Goal: Task Accomplishment & Management: Use online tool/utility

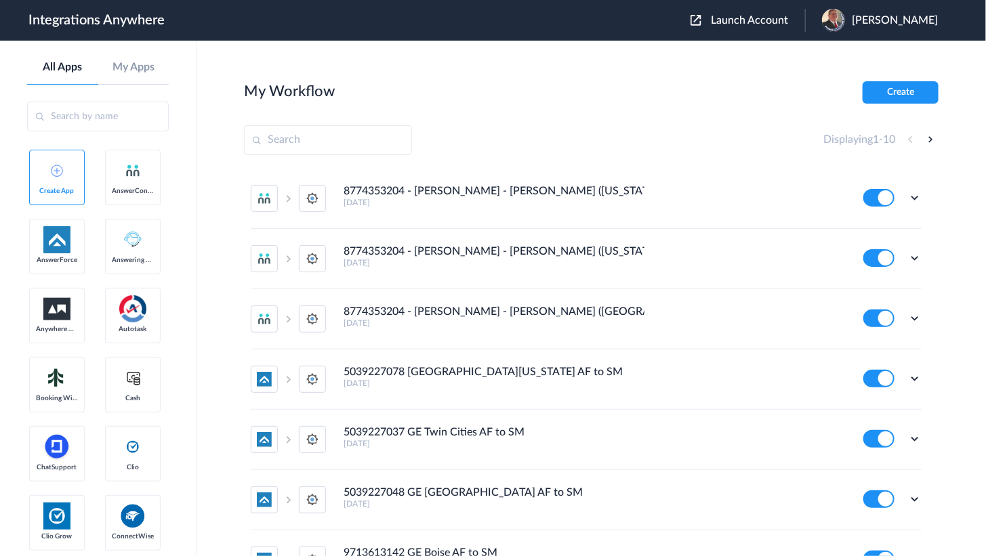
click at [739, 18] on span "Launch Account" at bounding box center [749, 20] width 77 height 11
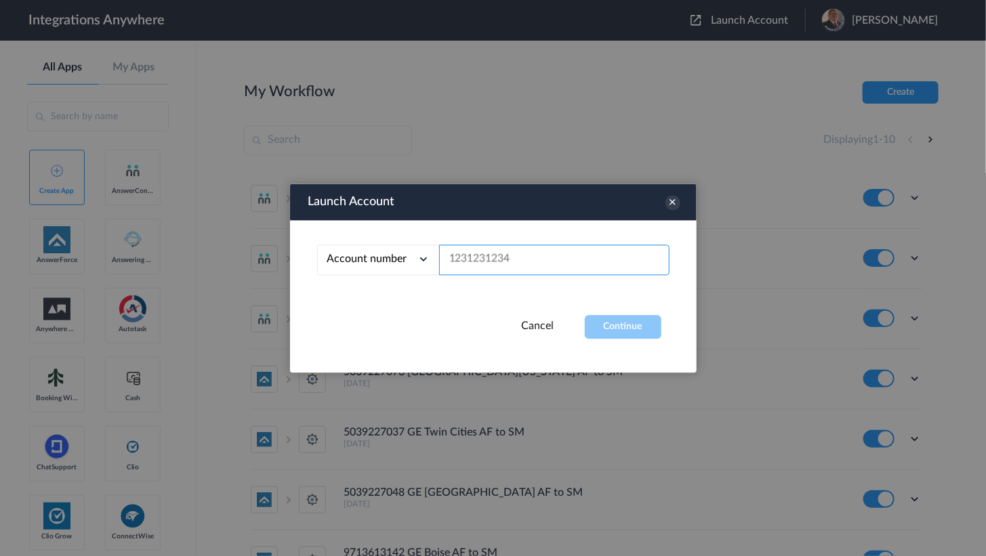
click at [467, 251] on input "text" at bounding box center [554, 260] width 230 height 30
paste input "7043967894"
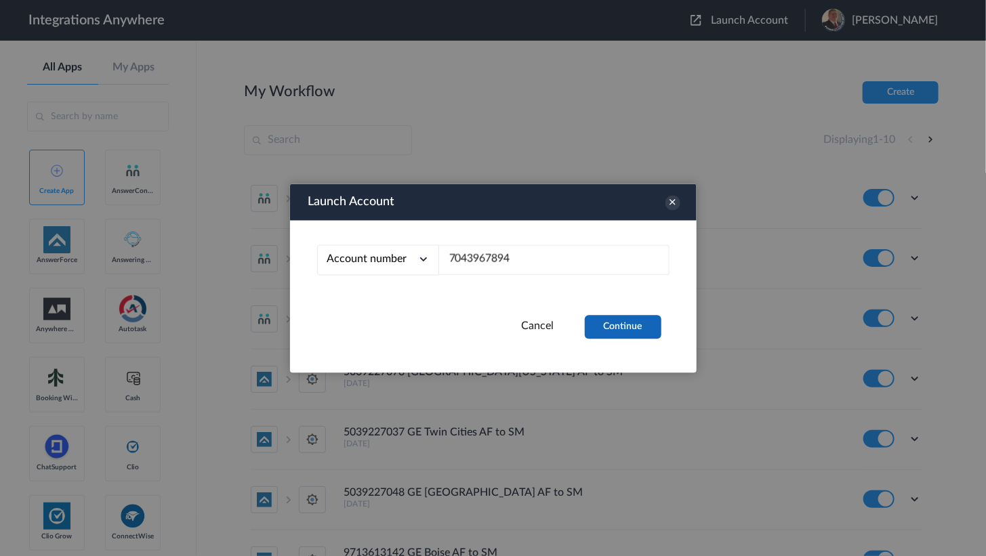
click at [607, 315] on button "Continue" at bounding box center [623, 327] width 77 height 24
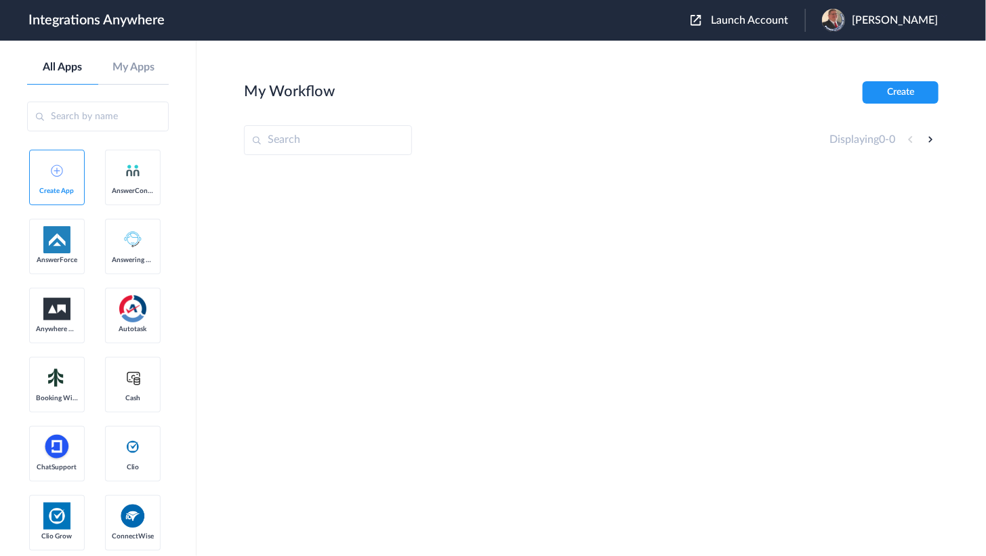
click at [758, 20] on span "Launch Account" at bounding box center [749, 20] width 77 height 11
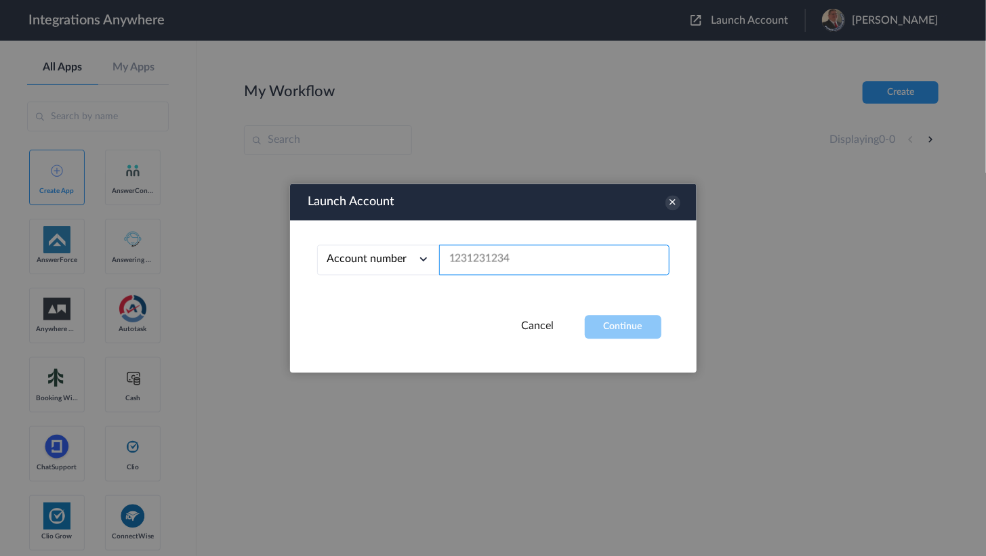
drag, startPoint x: 531, startPoint y: 252, endPoint x: 567, endPoint y: 289, distance: 51.7
click at [530, 253] on input "text" at bounding box center [554, 260] width 230 height 30
paste input "9102210442"
type input "9102210442"
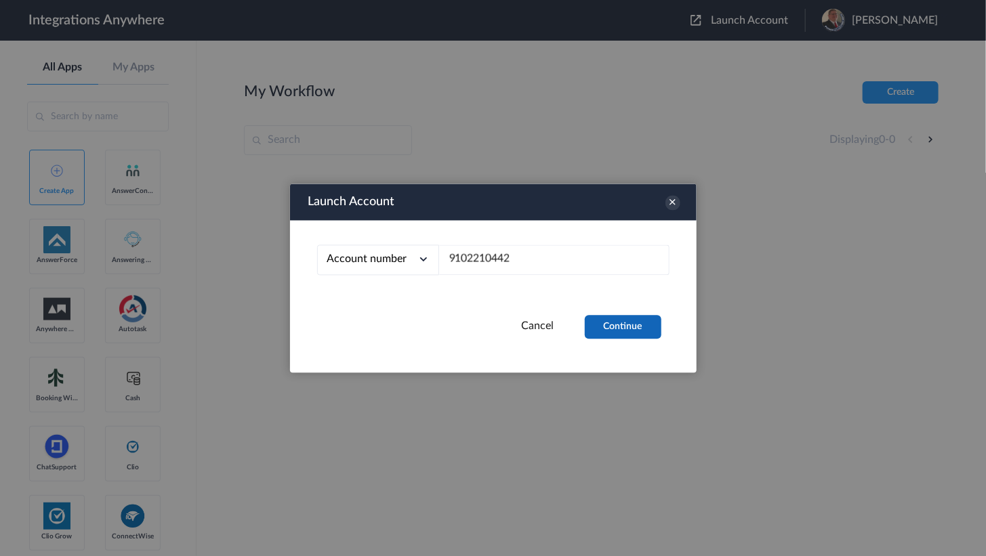
click at [643, 333] on button "Continue" at bounding box center [623, 327] width 77 height 24
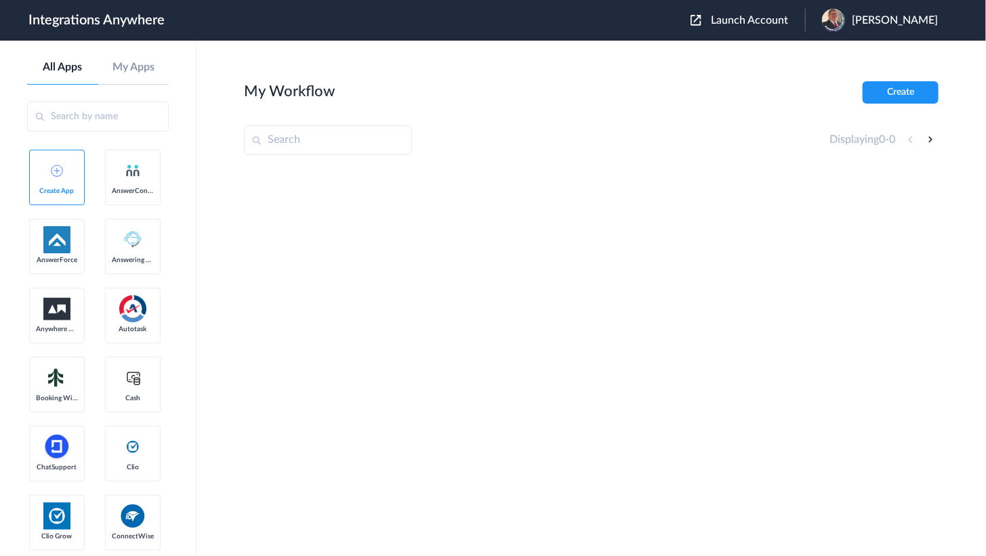
click at [758, 25] on span "Launch Account" at bounding box center [749, 20] width 77 height 11
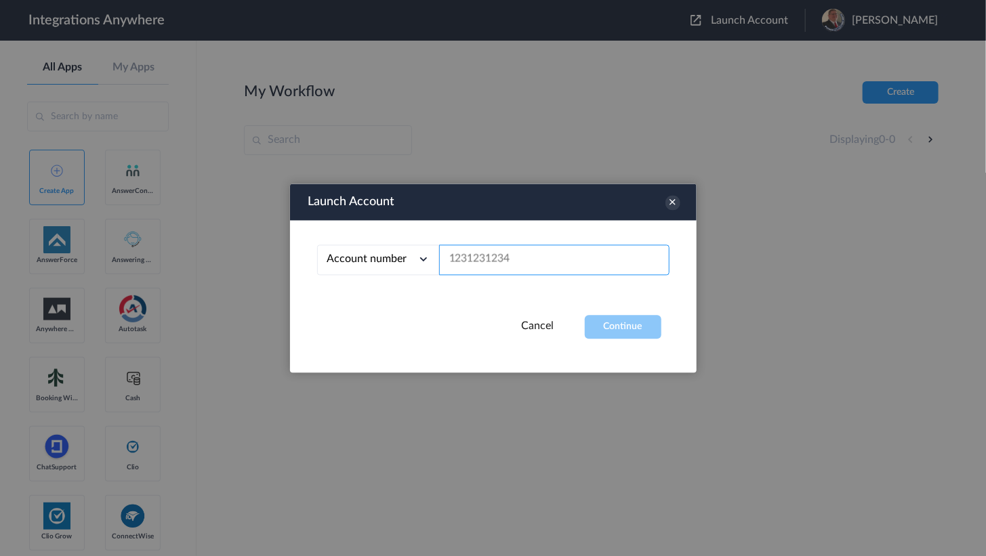
click at [490, 247] on input "text" at bounding box center [554, 260] width 230 height 30
paste input "9803781052"
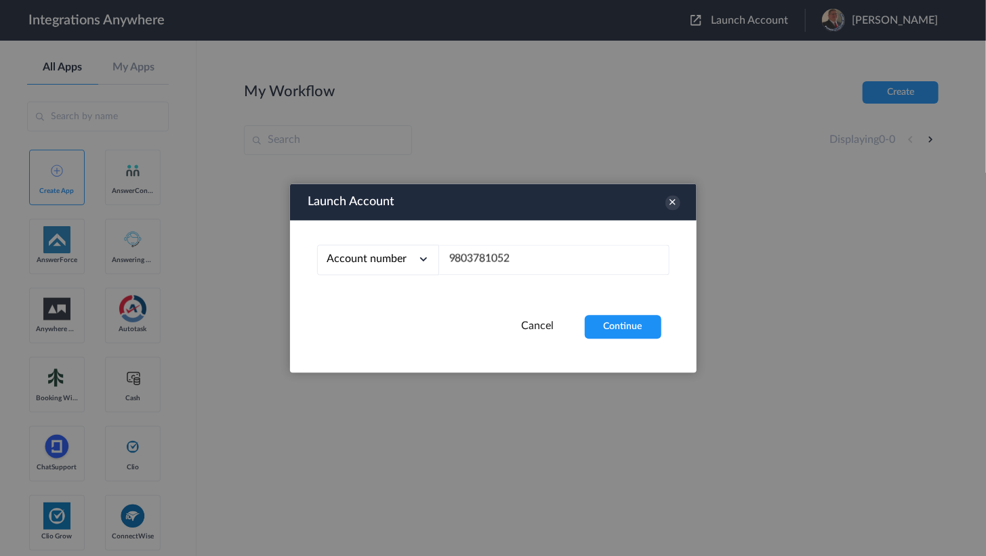
click at [629, 339] on div "Launch Account Account number Account number Email address 9803781052 Cancel Co…" at bounding box center [493, 278] width 406 height 189
click at [628, 329] on button "Continue" at bounding box center [623, 327] width 77 height 24
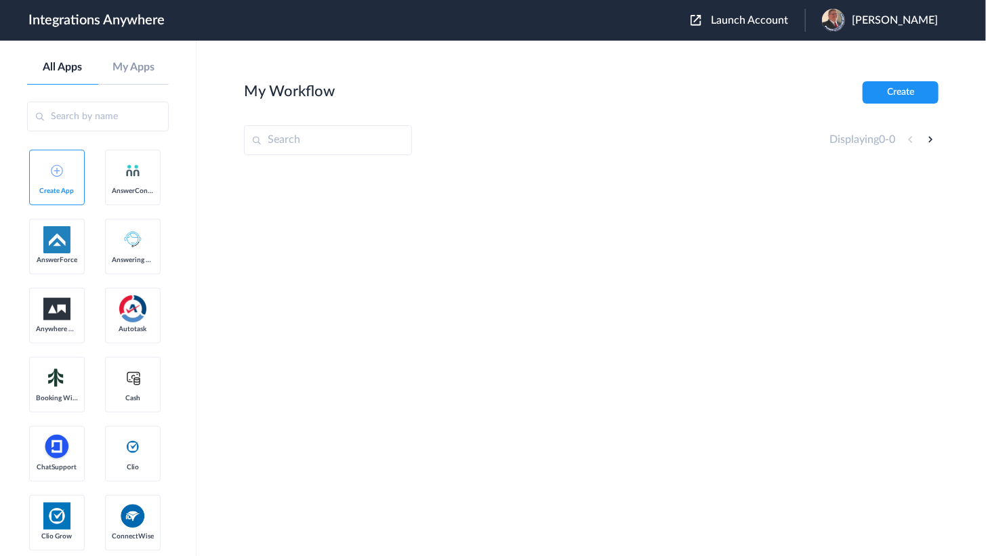
click at [752, 31] on div "Launch Account Jason Marsteller My Account Logout" at bounding box center [820, 20] width 261 height 23
click at [728, 31] on div "Launch Account Jason Marsteller My Account Logout" at bounding box center [820, 20] width 261 height 23
click at [732, 24] on span "Launch Account" at bounding box center [749, 20] width 77 height 11
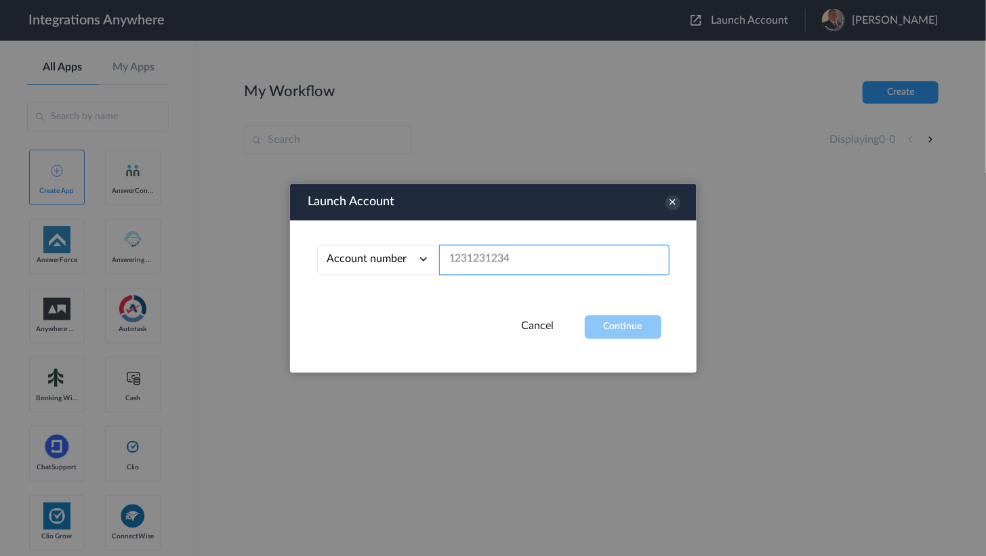
click at [474, 261] on input "text" at bounding box center [554, 260] width 230 height 30
paste input "2529669023"
type input "2529669023"
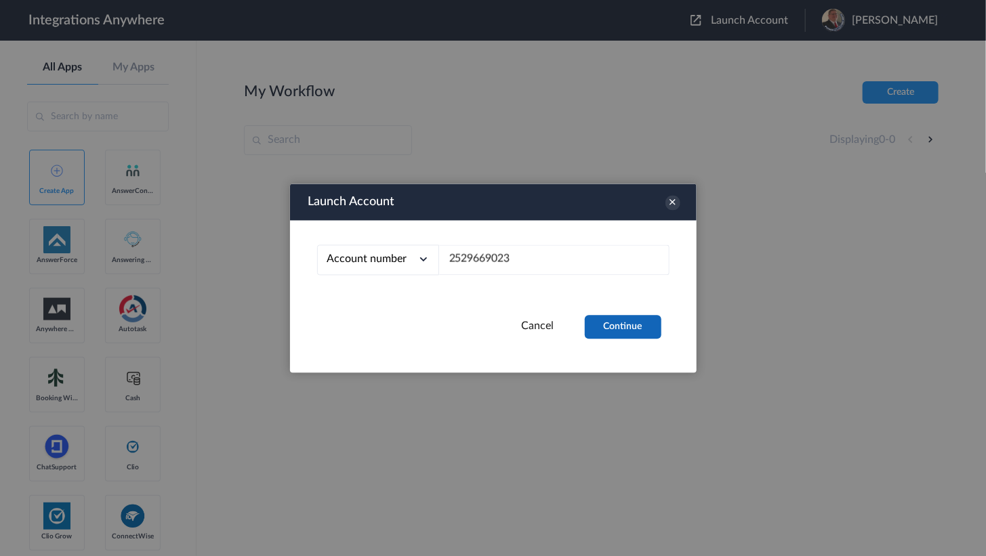
click at [614, 324] on button "Continue" at bounding box center [623, 327] width 77 height 24
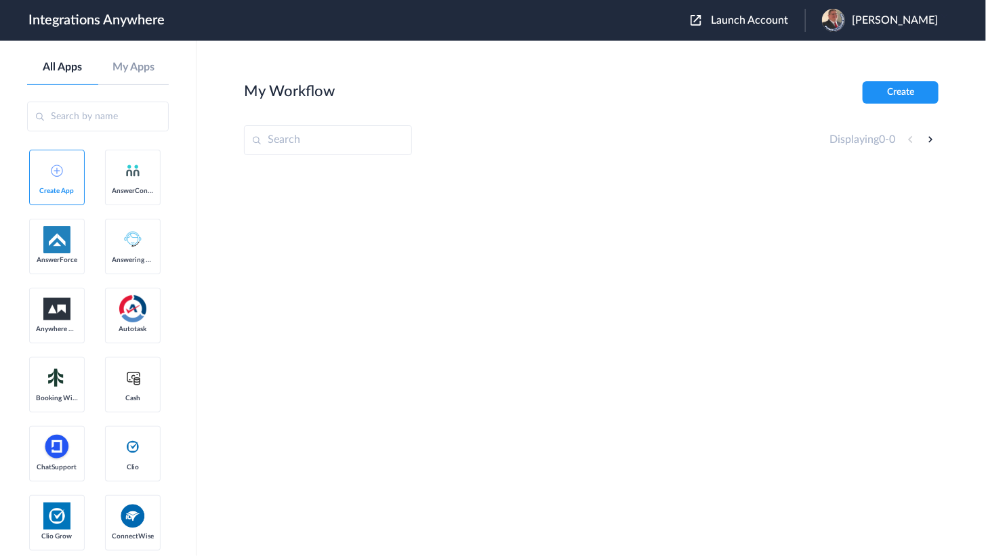
click at [841, 18] on img at bounding box center [833, 20] width 23 height 23
click at [840, 50] on link "Logout" at bounding box center [829, 54] width 28 height 9
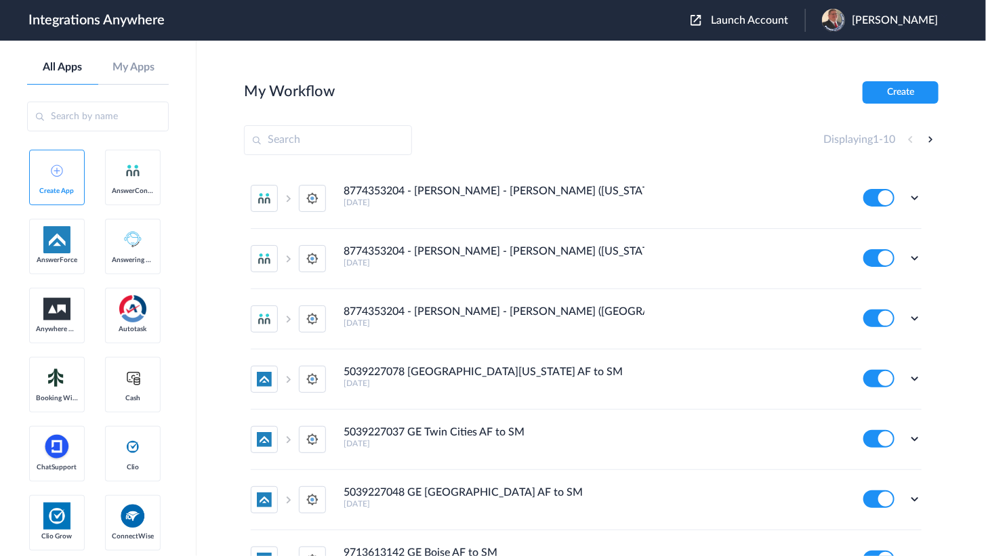
drag, startPoint x: 731, startPoint y: 24, endPoint x: 717, endPoint y: 35, distance: 17.9
click at [731, 24] on span "Launch Account" at bounding box center [749, 20] width 77 height 11
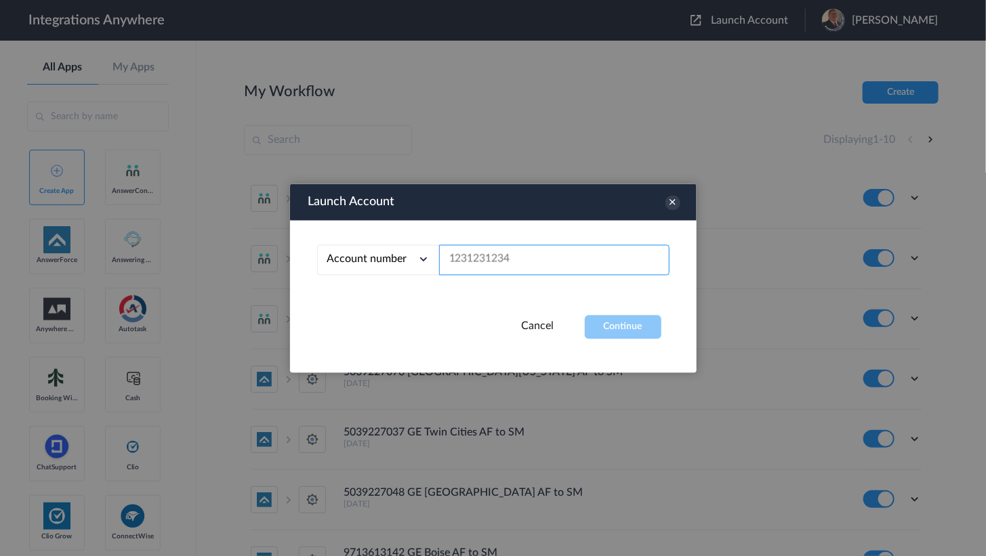
click at [492, 263] on input "text" at bounding box center [554, 260] width 230 height 30
paste input "7043967894"
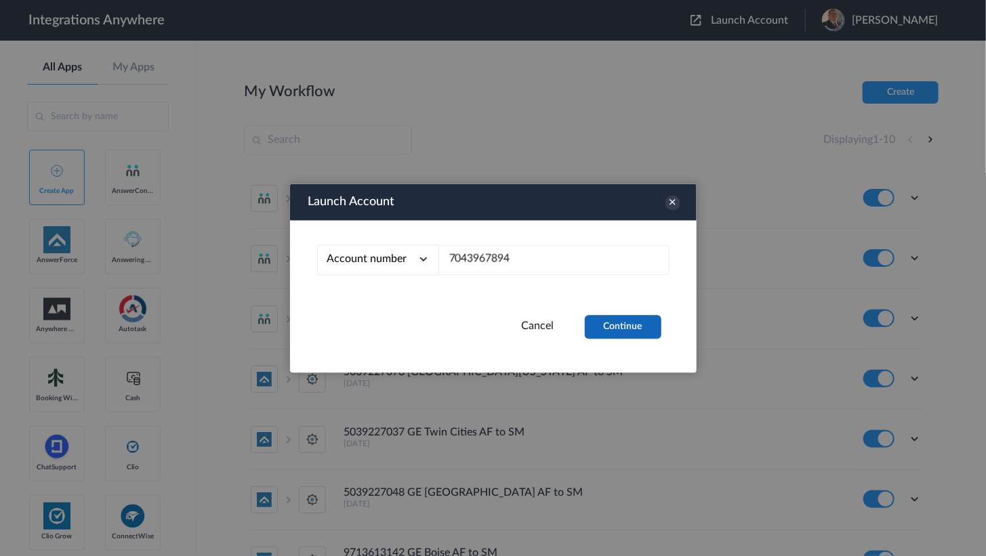
click at [645, 324] on button "Continue" at bounding box center [623, 327] width 77 height 24
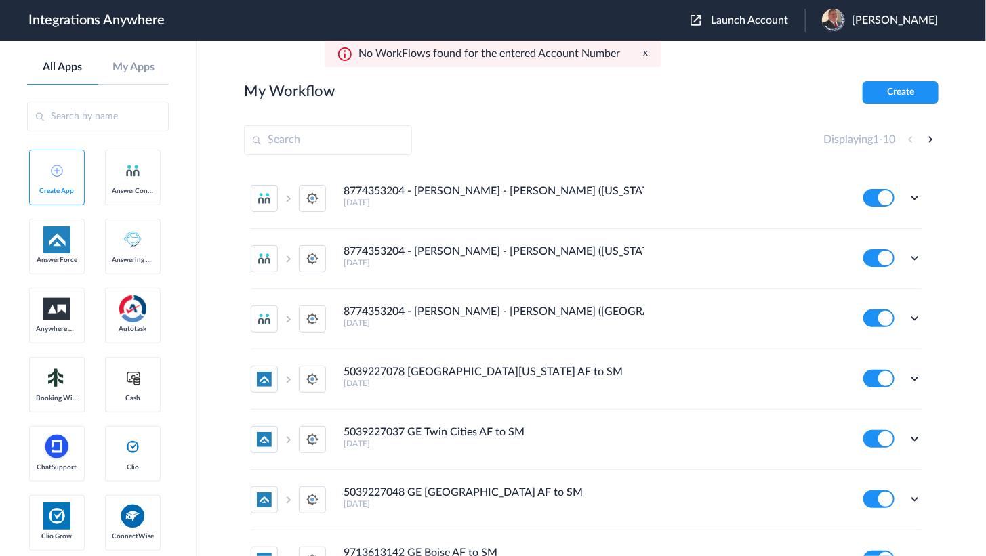
click at [772, 22] on span "Launch Account" at bounding box center [749, 20] width 77 height 11
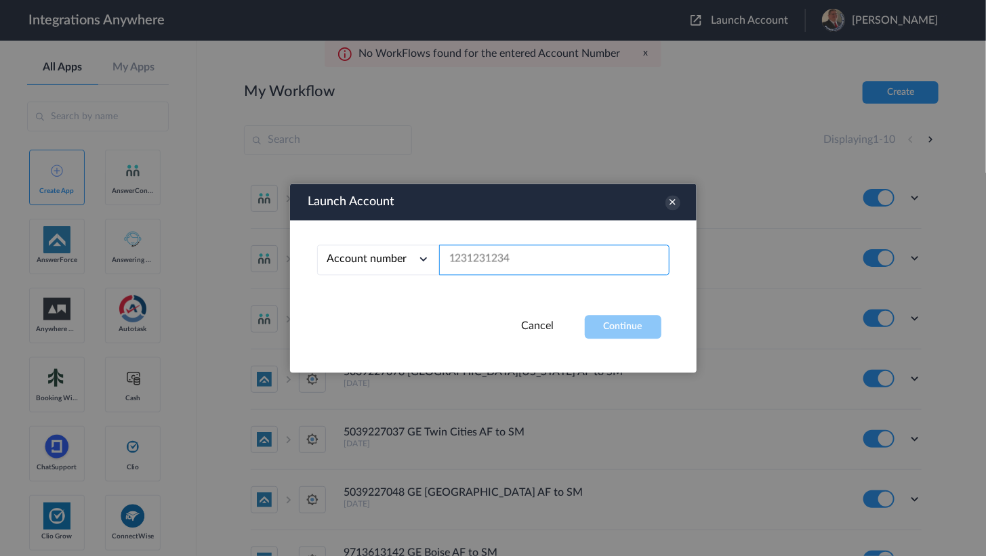
click at [517, 263] on input "text" at bounding box center [554, 260] width 230 height 30
paste input "9102210442"
type input "9102210442"
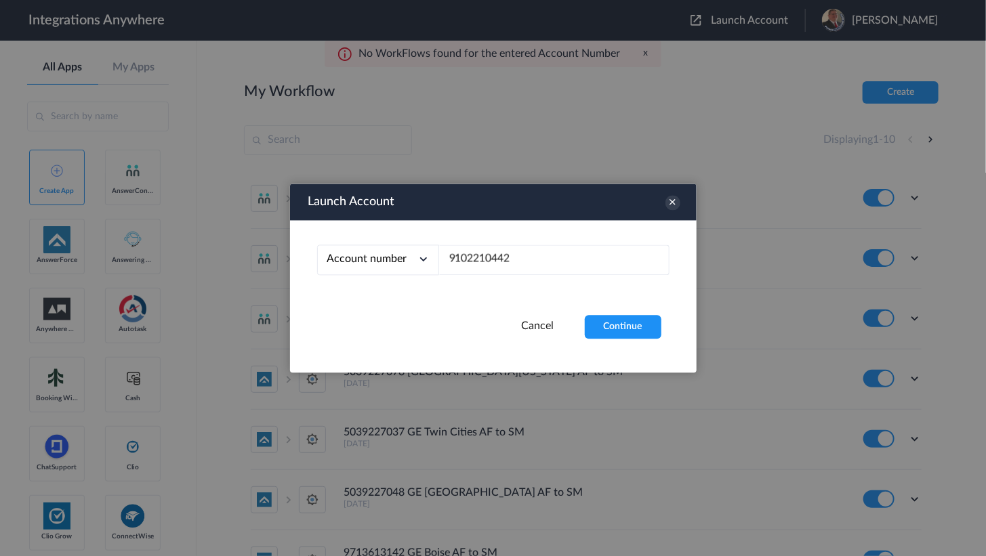
click at [612, 314] on div "Account number Account number Email address 9102210442" at bounding box center [493, 267] width 406 height 95
click at [625, 327] on button "Continue" at bounding box center [623, 327] width 77 height 24
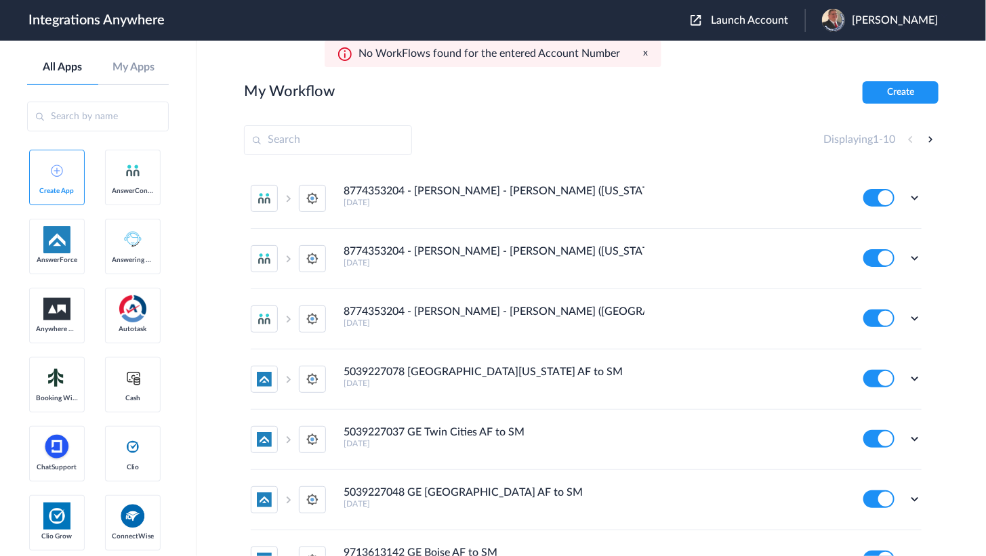
click at [732, 19] on span "Launch Account" at bounding box center [749, 20] width 77 height 11
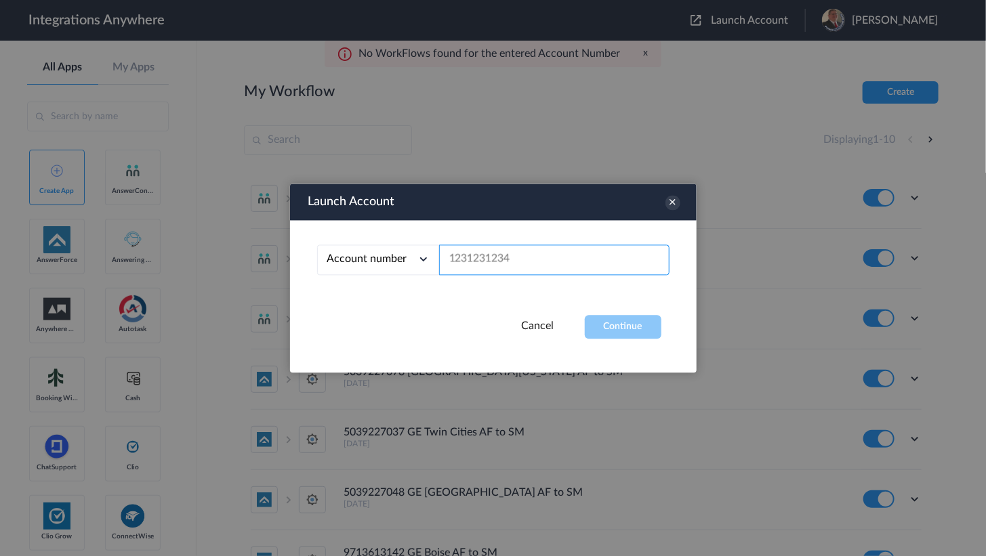
click at [509, 247] on input "text" at bounding box center [554, 260] width 230 height 30
paste input "9803781052"
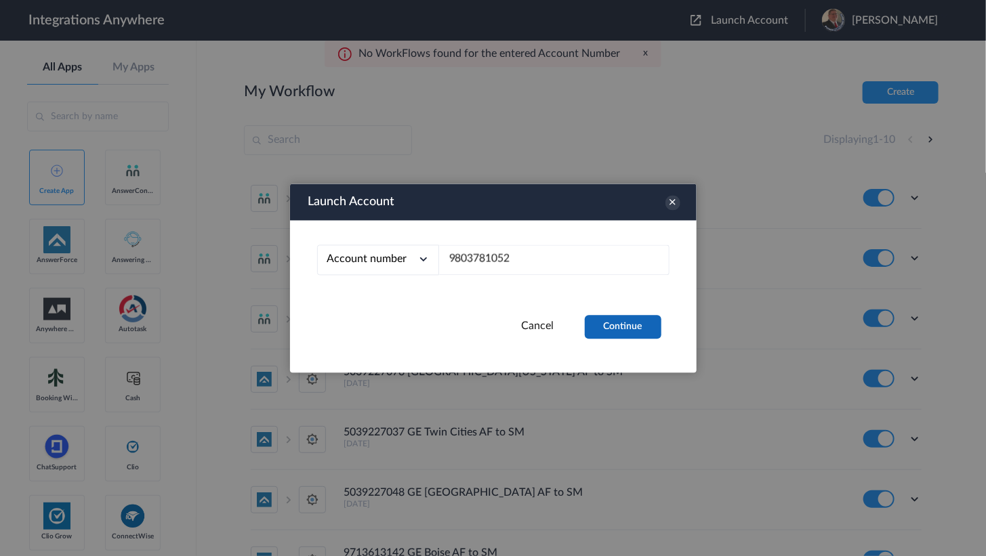
click at [615, 324] on button "Continue" at bounding box center [623, 327] width 77 height 24
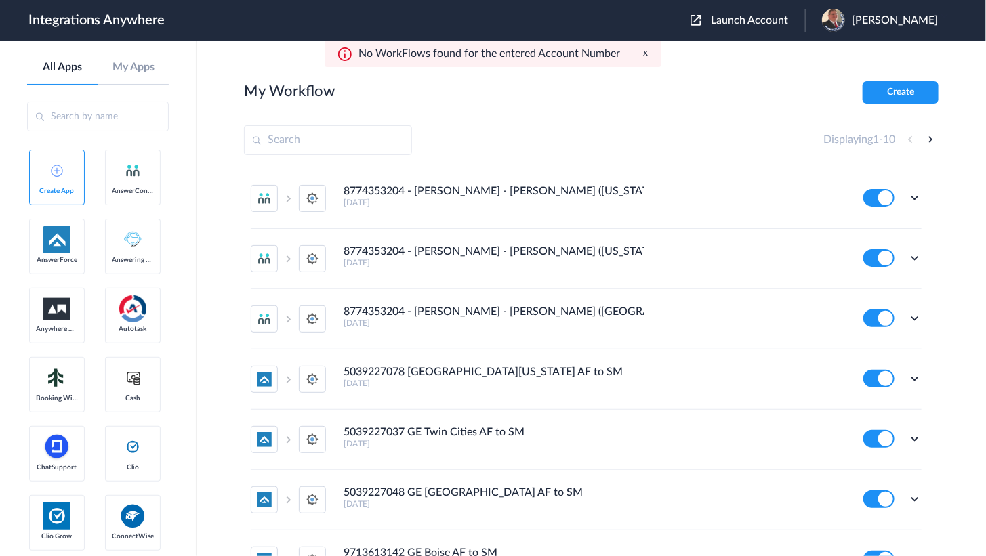
click at [765, 15] on span "Launch Account" at bounding box center [749, 20] width 77 height 11
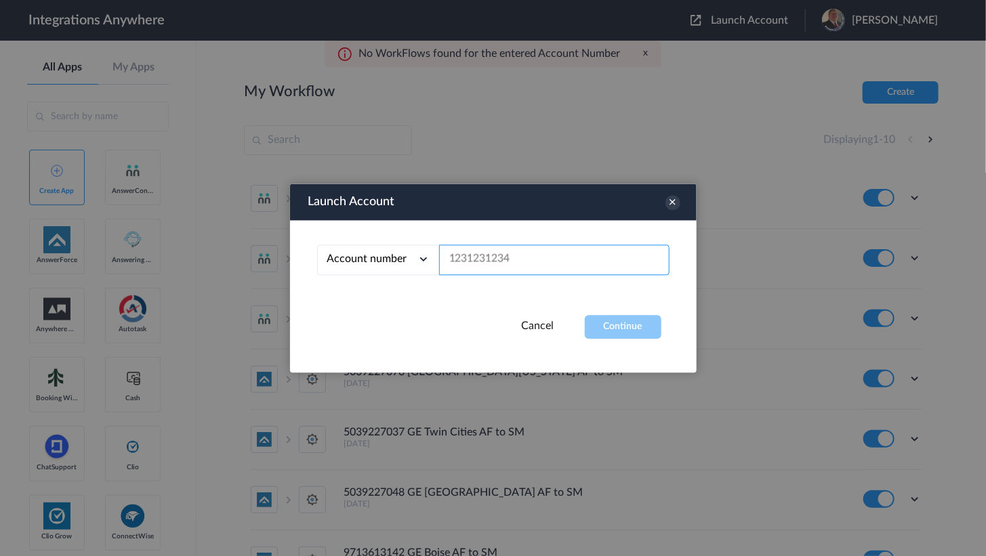
click at [471, 264] on input "text" at bounding box center [554, 260] width 230 height 30
paste input "2529669023"
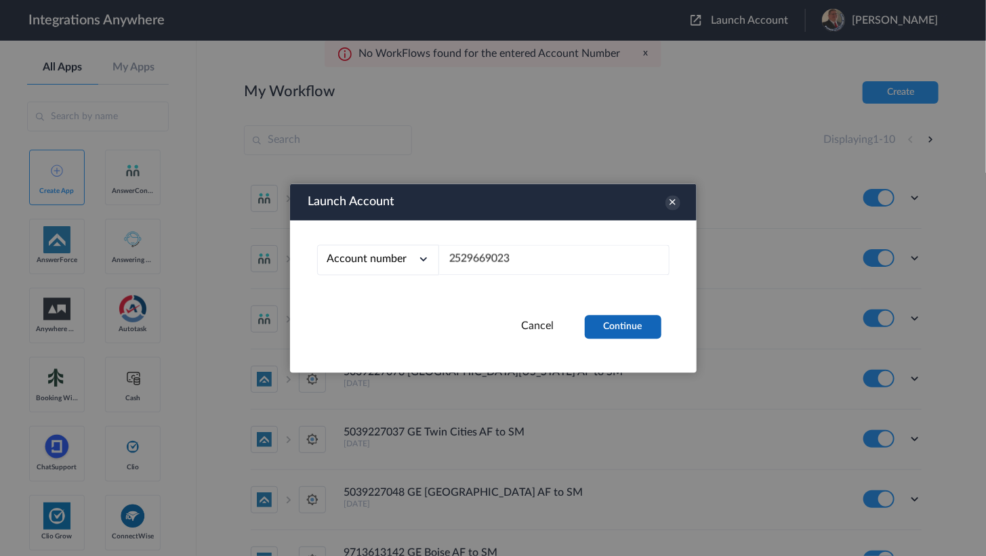
click at [633, 319] on button "Continue" at bounding box center [623, 327] width 77 height 24
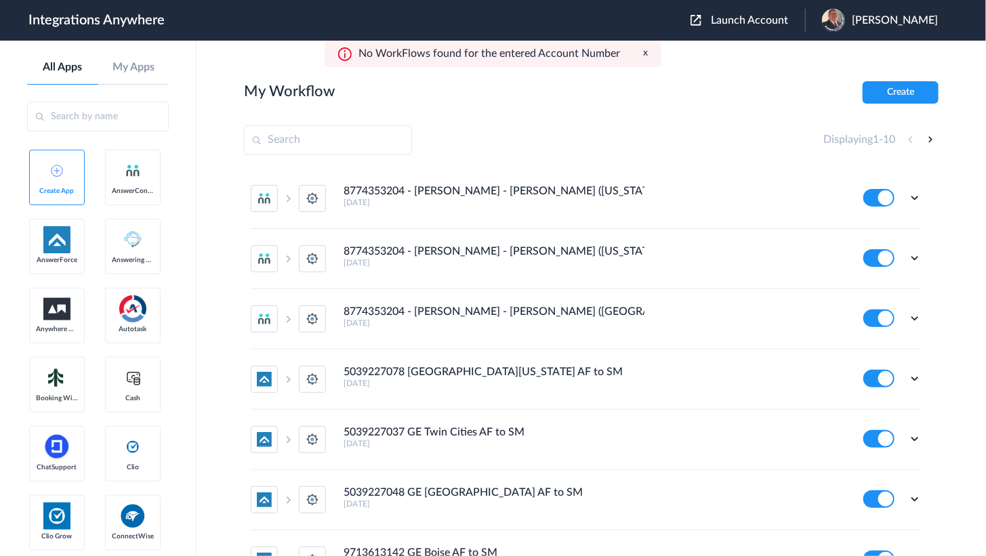
drag, startPoint x: 748, startPoint y: 18, endPoint x: 733, endPoint y: 40, distance: 26.9
click at [748, 18] on span "Launch Account" at bounding box center [749, 20] width 77 height 11
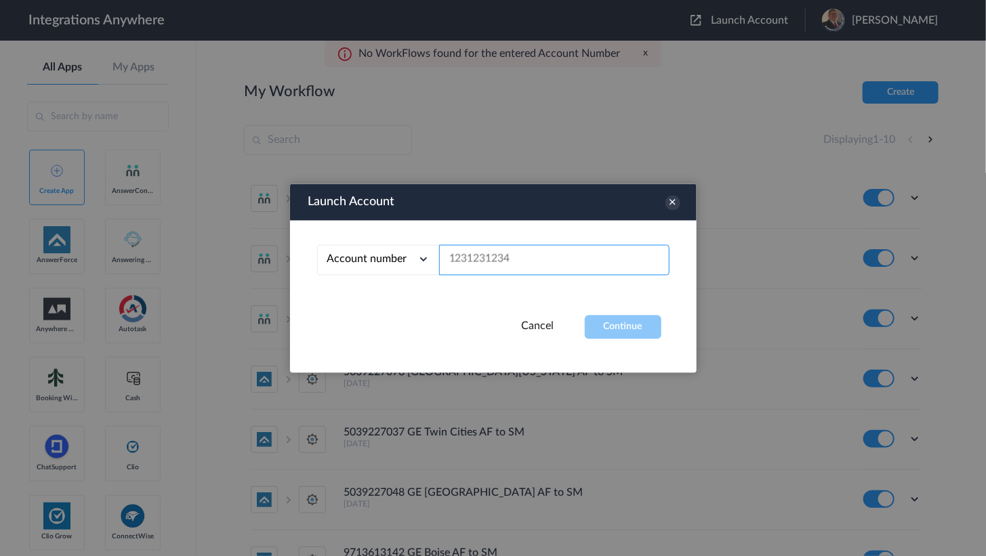
click at [528, 249] on input "text" at bounding box center [554, 260] width 230 height 30
paste input "7043967926"
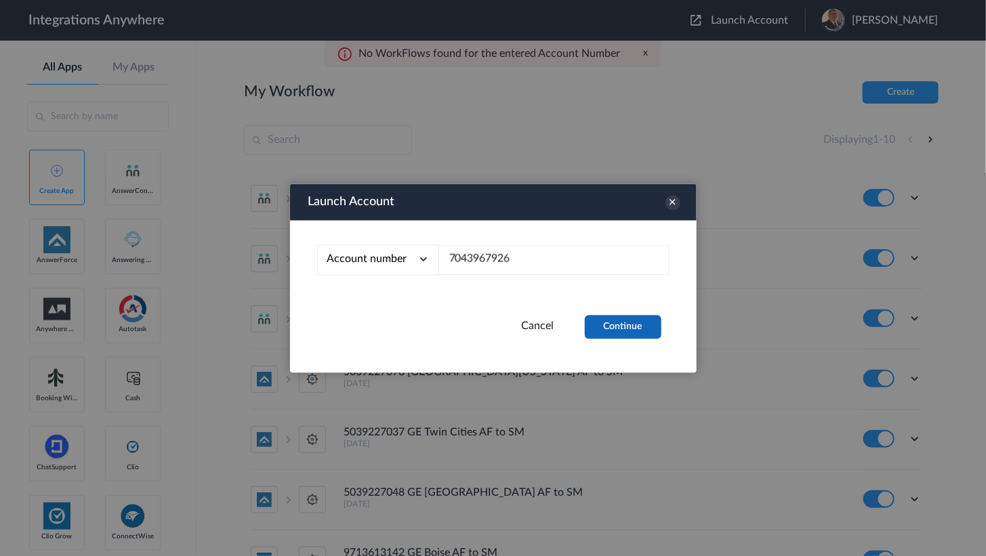
click at [622, 315] on button "Continue" at bounding box center [623, 327] width 77 height 24
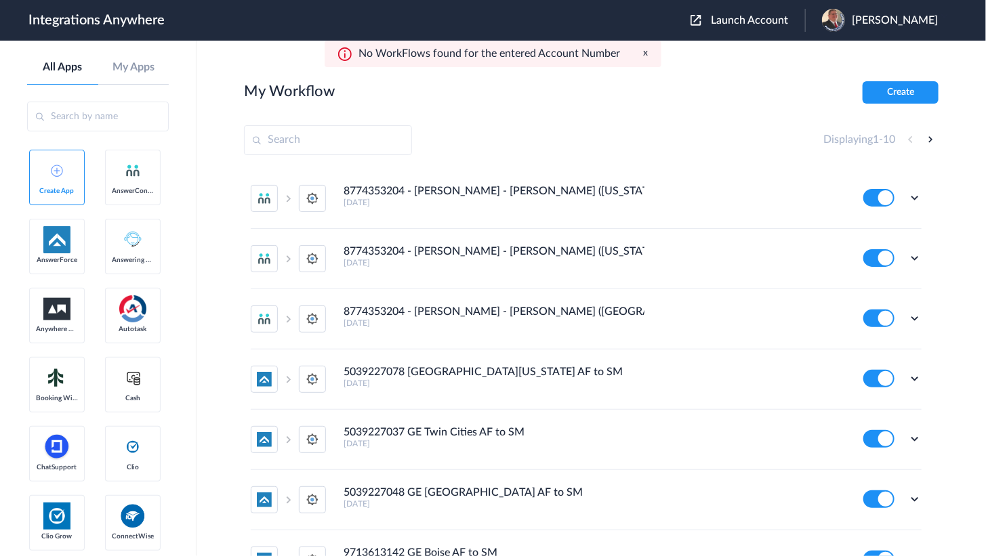
click at [736, 20] on span "Launch Account" at bounding box center [749, 20] width 77 height 11
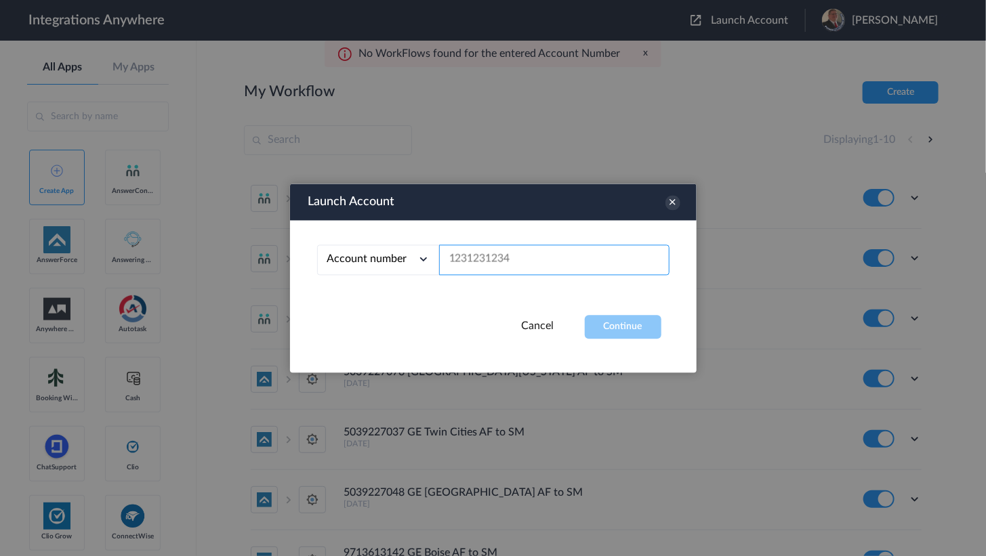
click at [488, 259] on input "text" at bounding box center [554, 260] width 230 height 30
paste input "9108010826"
type input "9108010826"
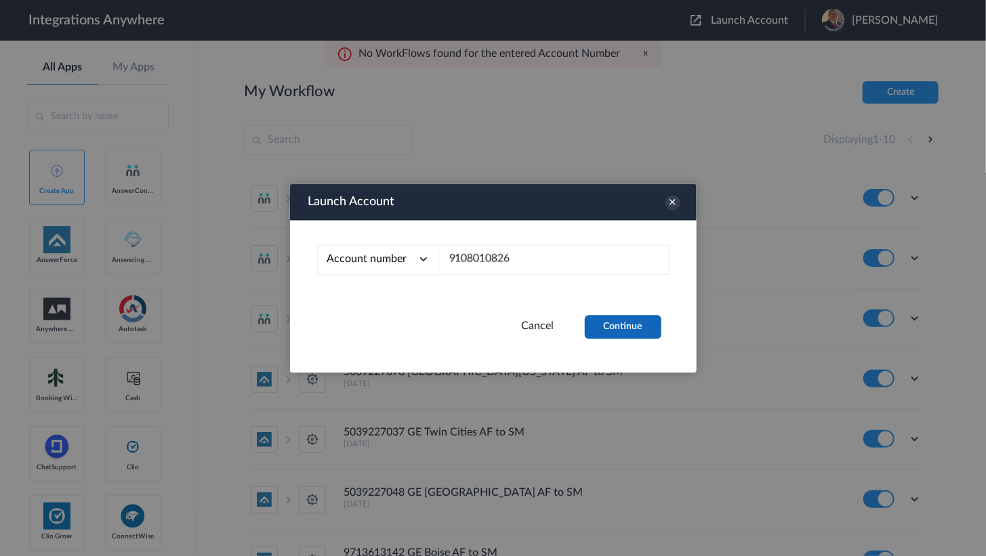
click at [608, 321] on button "Continue" at bounding box center [623, 327] width 77 height 24
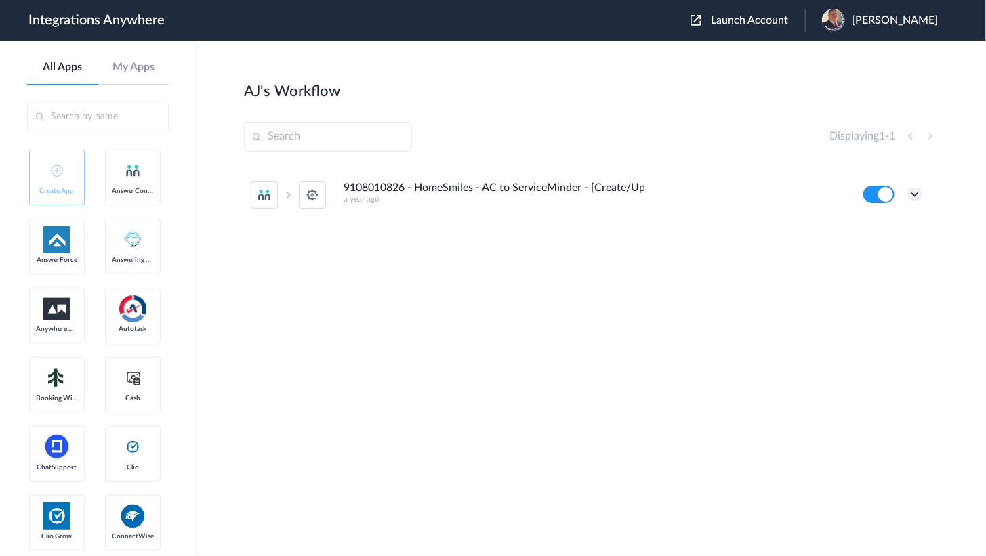
click at [912, 194] on icon at bounding box center [915, 195] width 14 height 14
click at [895, 240] on li "Task history" at bounding box center [877, 250] width 88 height 25
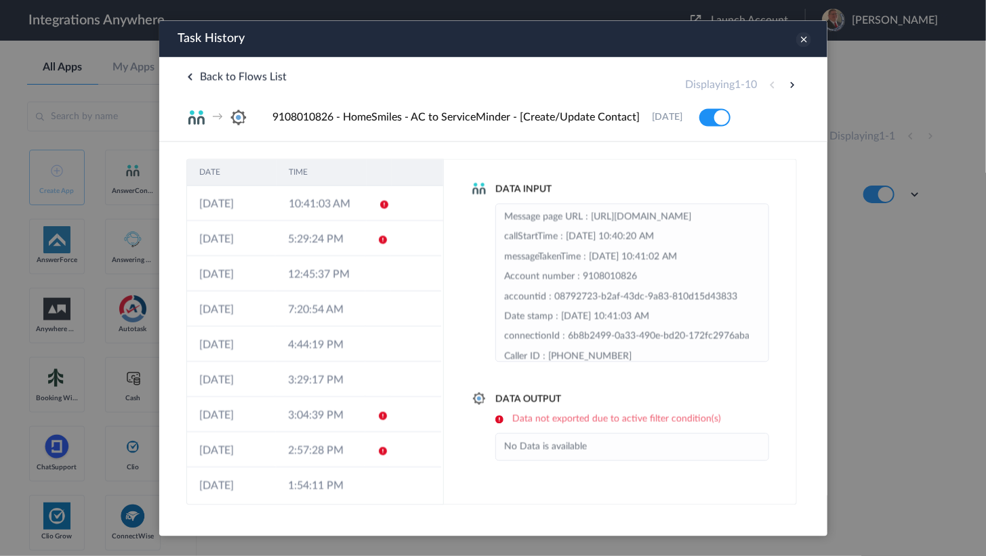
click at [804, 42] on icon at bounding box center [802, 38] width 15 height 15
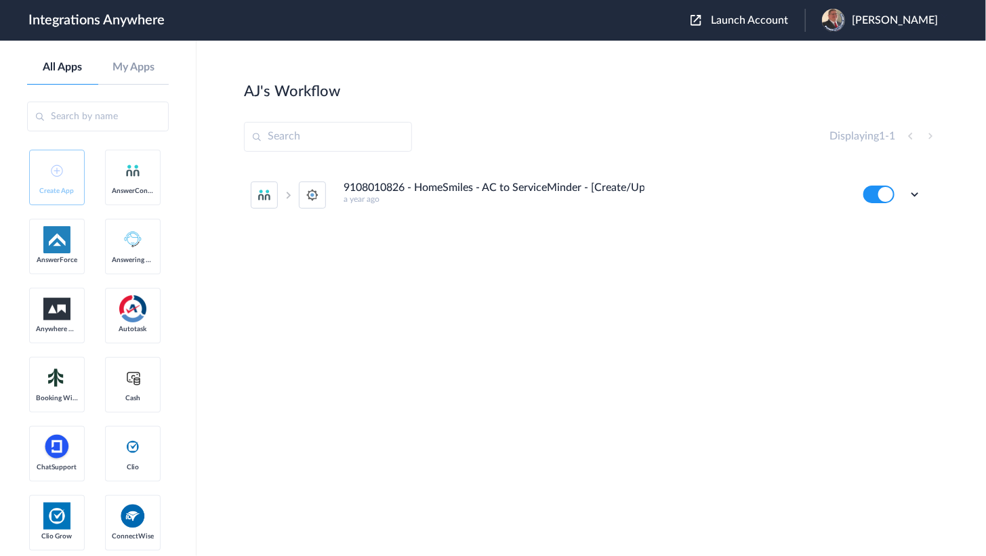
click at [618, 81] on div "[PERSON_NAME]'s Workflow Create" at bounding box center [591, 90] width 694 height 19
click at [528, 64] on main "[PERSON_NAME]'s Workflow Create Displaying 1 - 1 9108010826 - HomeSmiles - AC t…" at bounding box center [590, 298] width 789 height 515
click at [494, 93] on div "[PERSON_NAME]'s Workflow Create" at bounding box center [591, 90] width 694 height 19
